Goal: Information Seeking & Learning: Learn about a topic

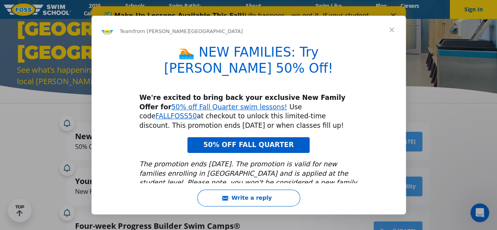
click at [267, 141] on span "50% OFF FALL QUARTER" at bounding box center [248, 145] width 90 height 8
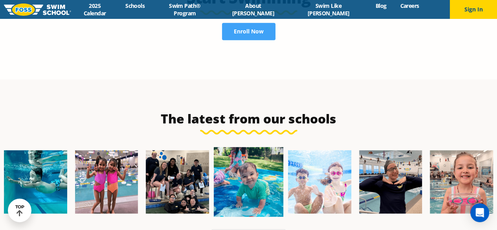
scroll to position [1746, 0]
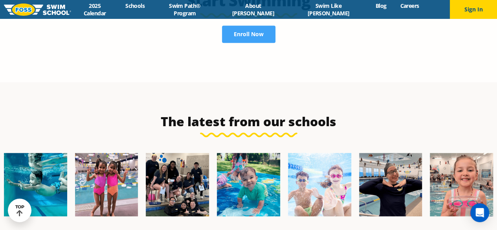
drag, startPoint x: 232, startPoint y: 163, endPoint x: 164, endPoint y: 69, distance: 116.3
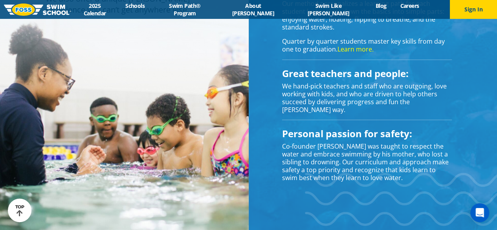
scroll to position [675, 0]
